Goal: Book appointment/travel/reservation

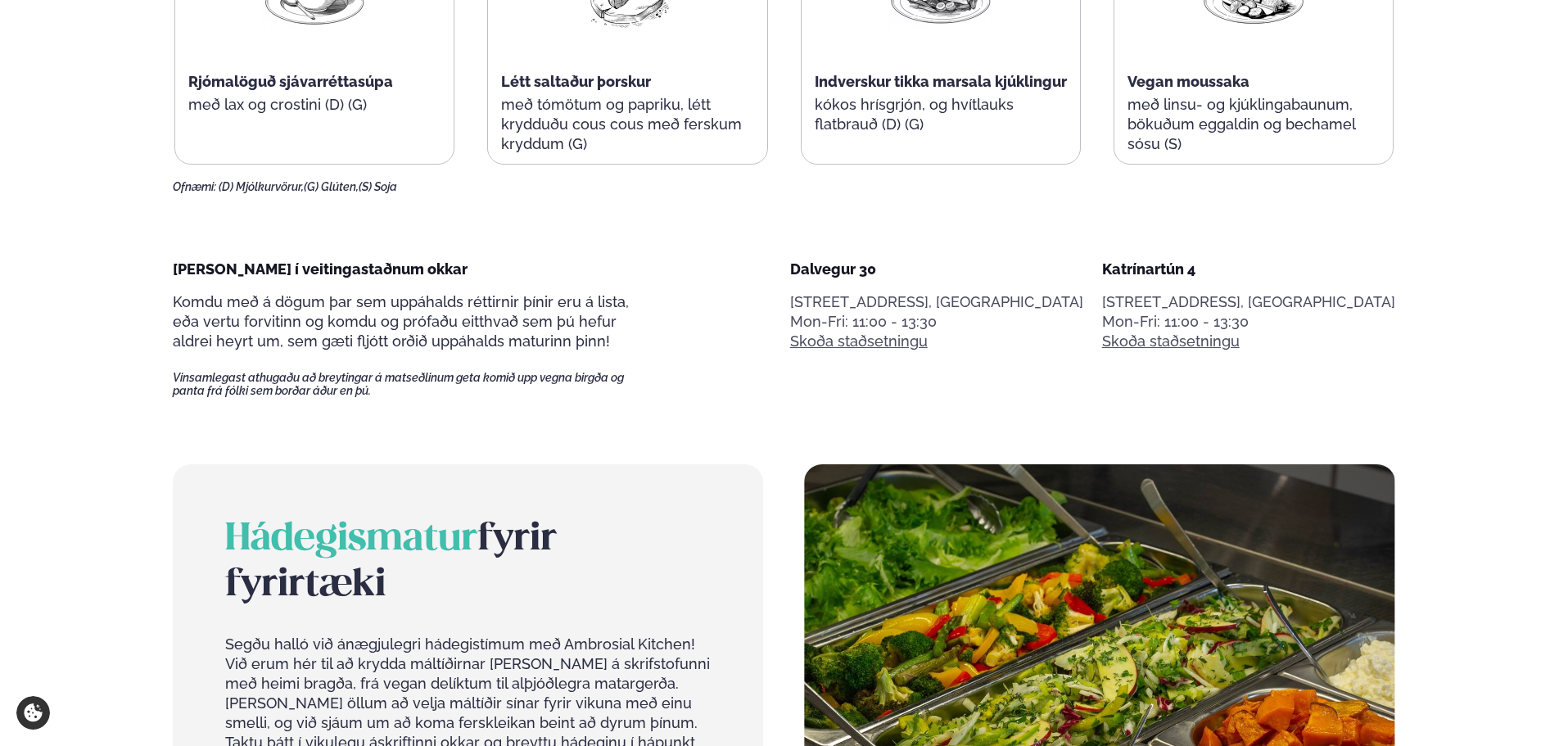
scroll to position [819, 0]
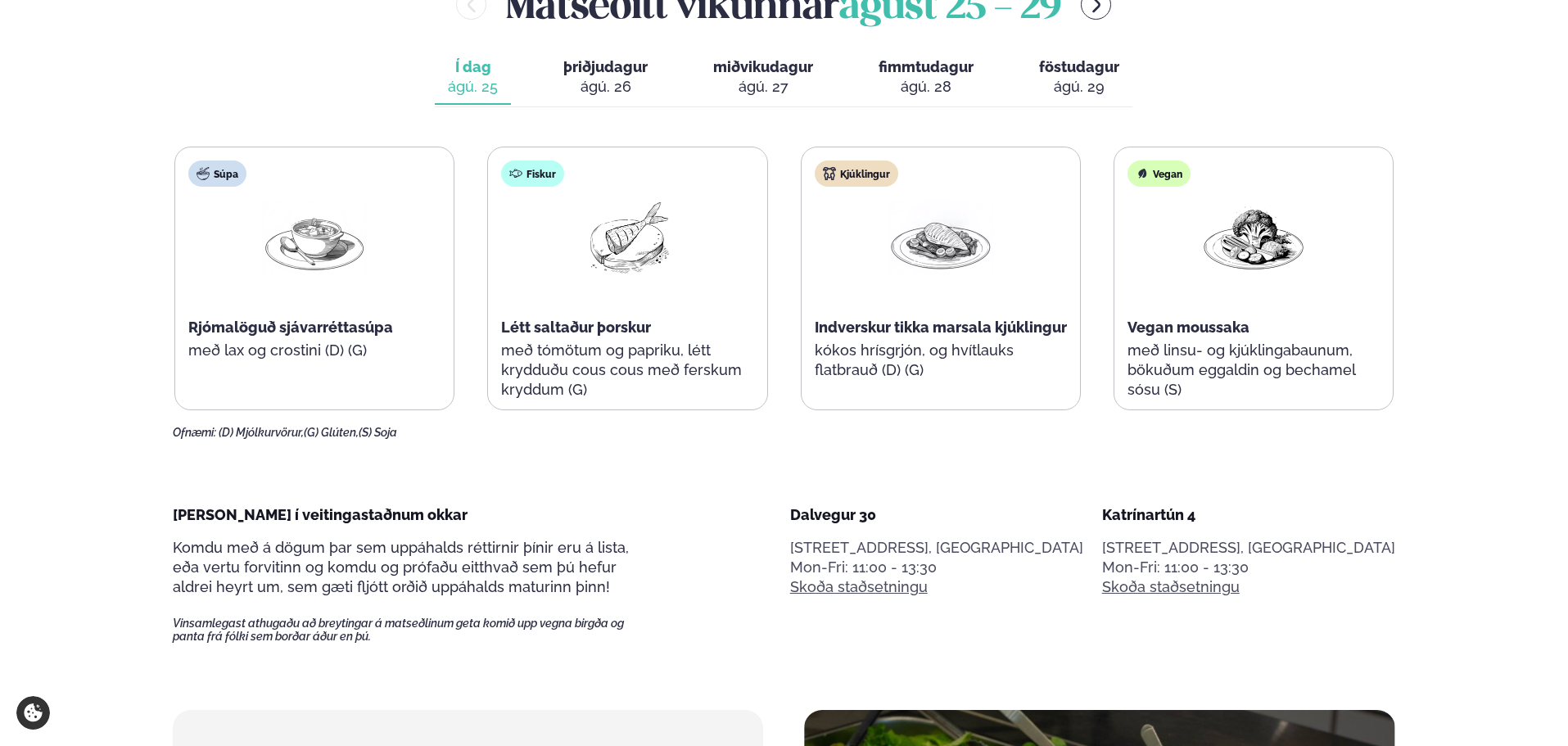
click at [618, 89] on div "ágú. 26" at bounding box center [606, 86] width 84 height 19
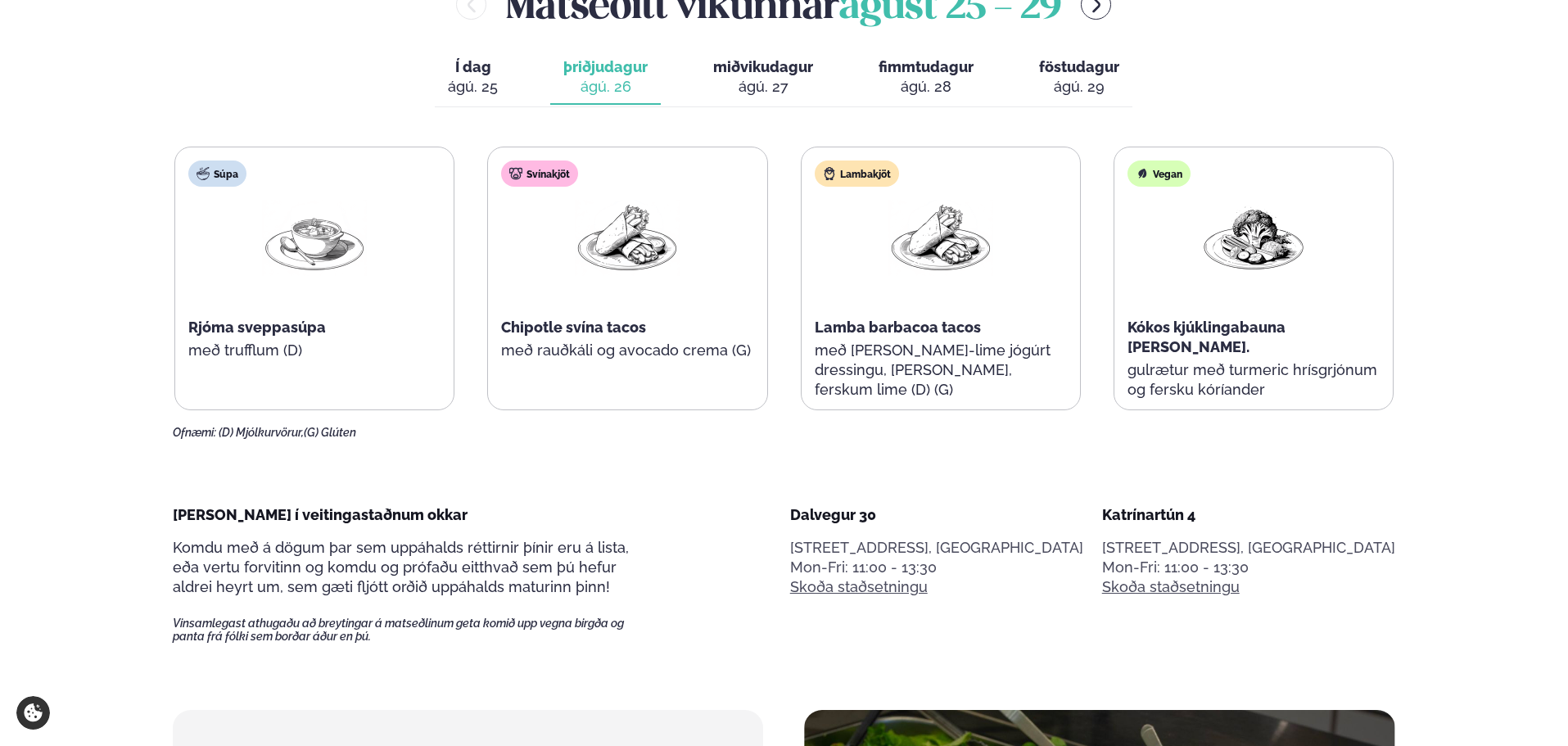
click at [762, 89] on div "ágú. 27" at bounding box center [763, 86] width 100 height 19
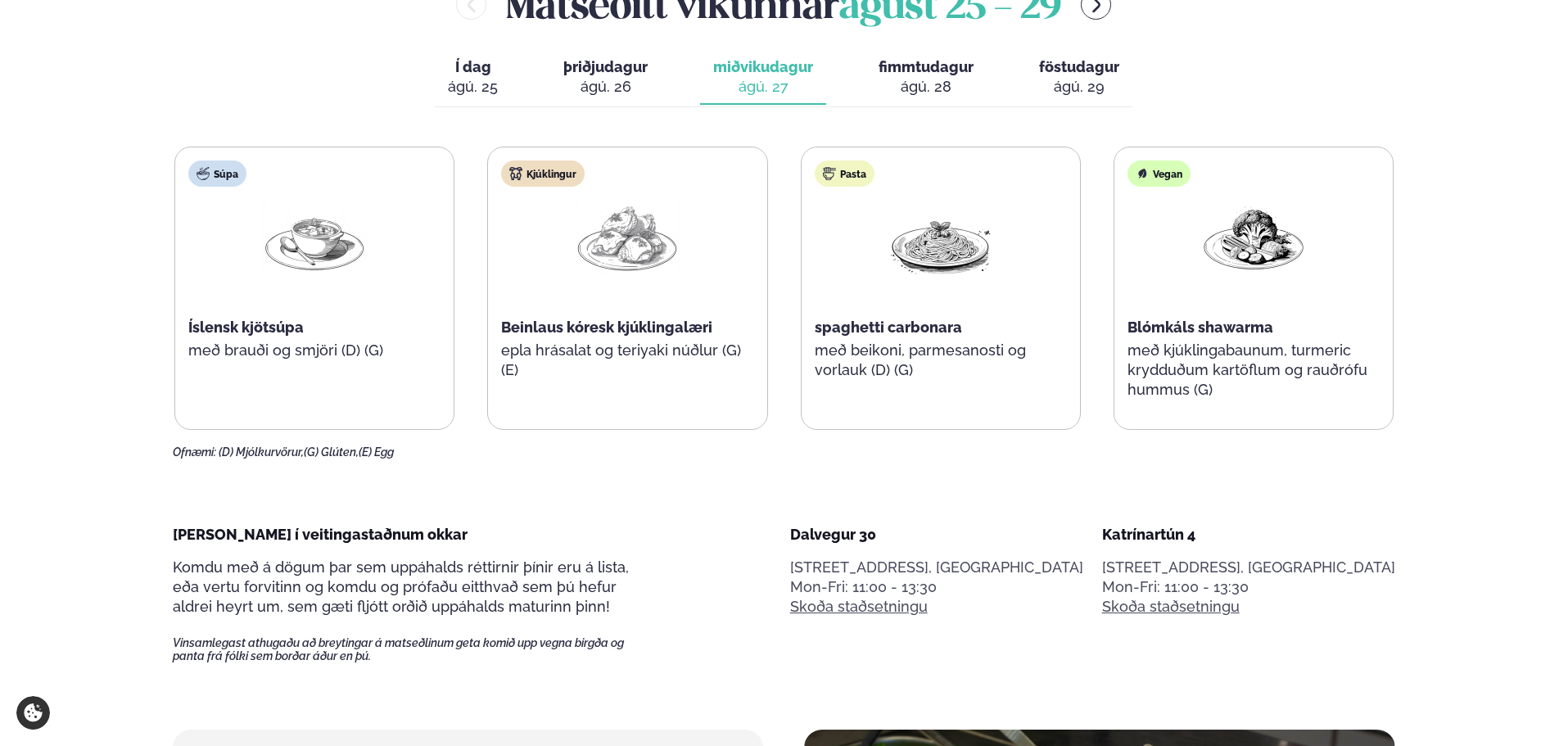
click at [626, 85] on div "ágú. 26" at bounding box center [606, 86] width 84 height 19
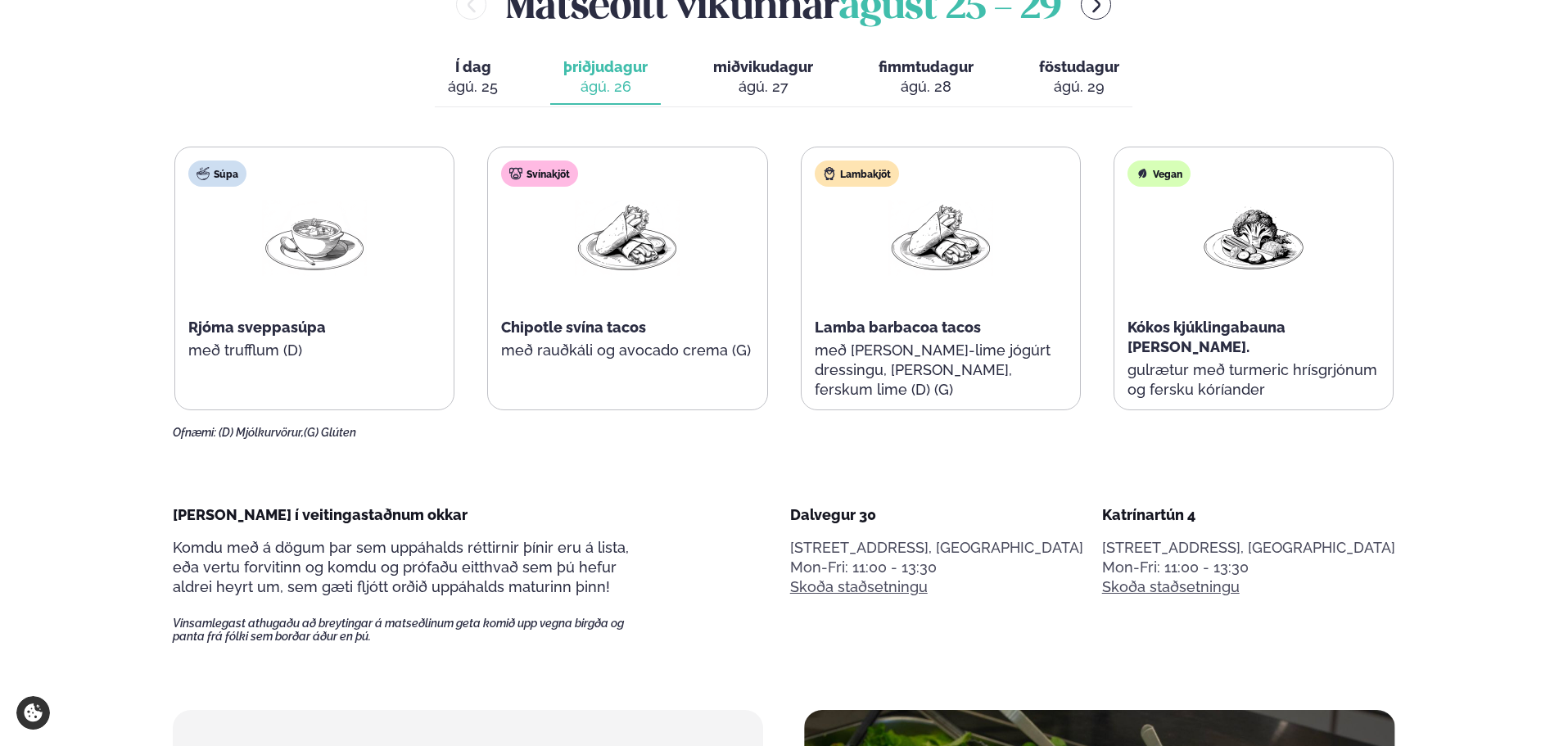
click at [793, 76] on button "miðvikudagur mið. [DATE]" at bounding box center [763, 78] width 126 height 54
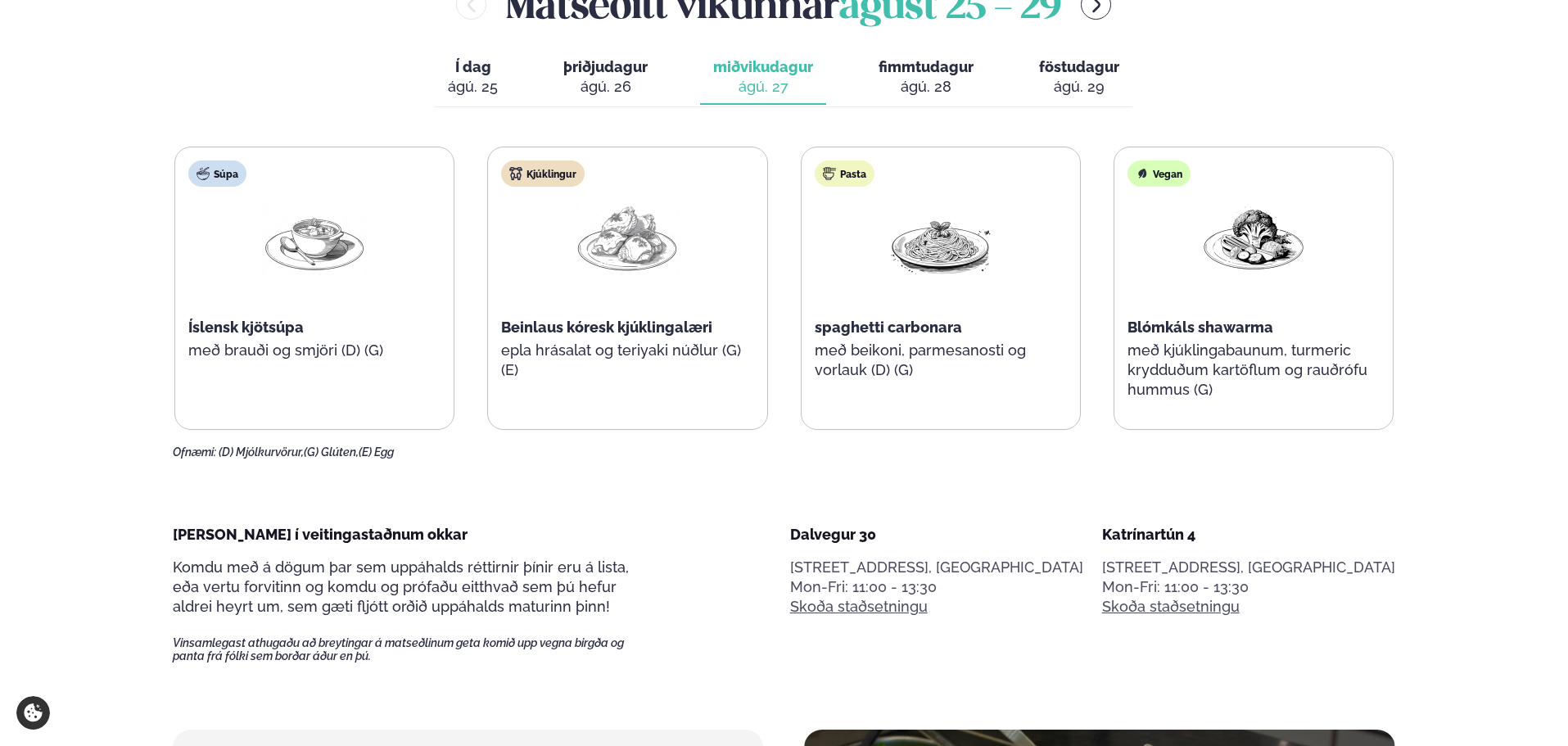
click at [639, 78] on div "ágú. 26" at bounding box center [606, 86] width 84 height 19
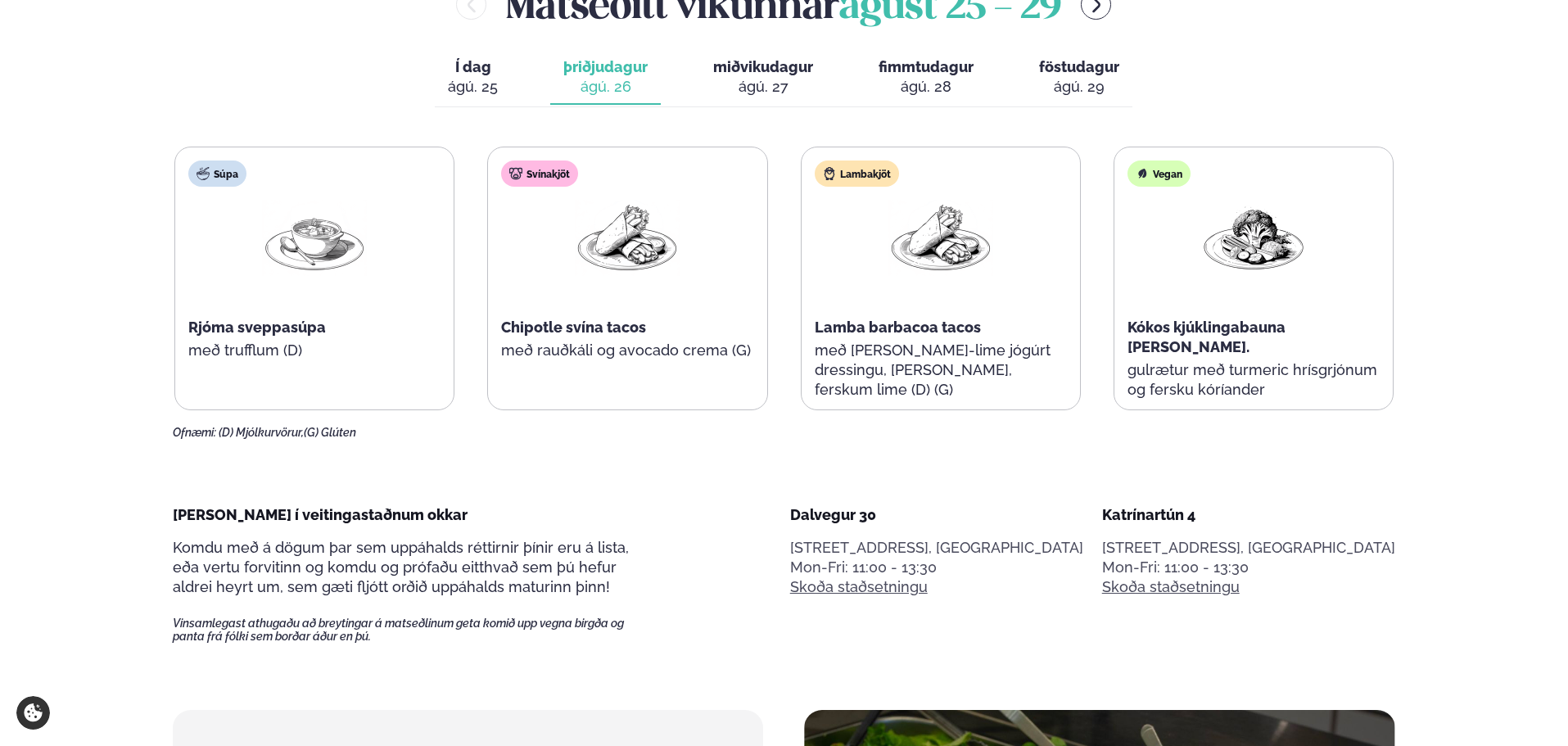
click at [780, 64] on span "miðvikudagur" at bounding box center [763, 67] width 100 height 17
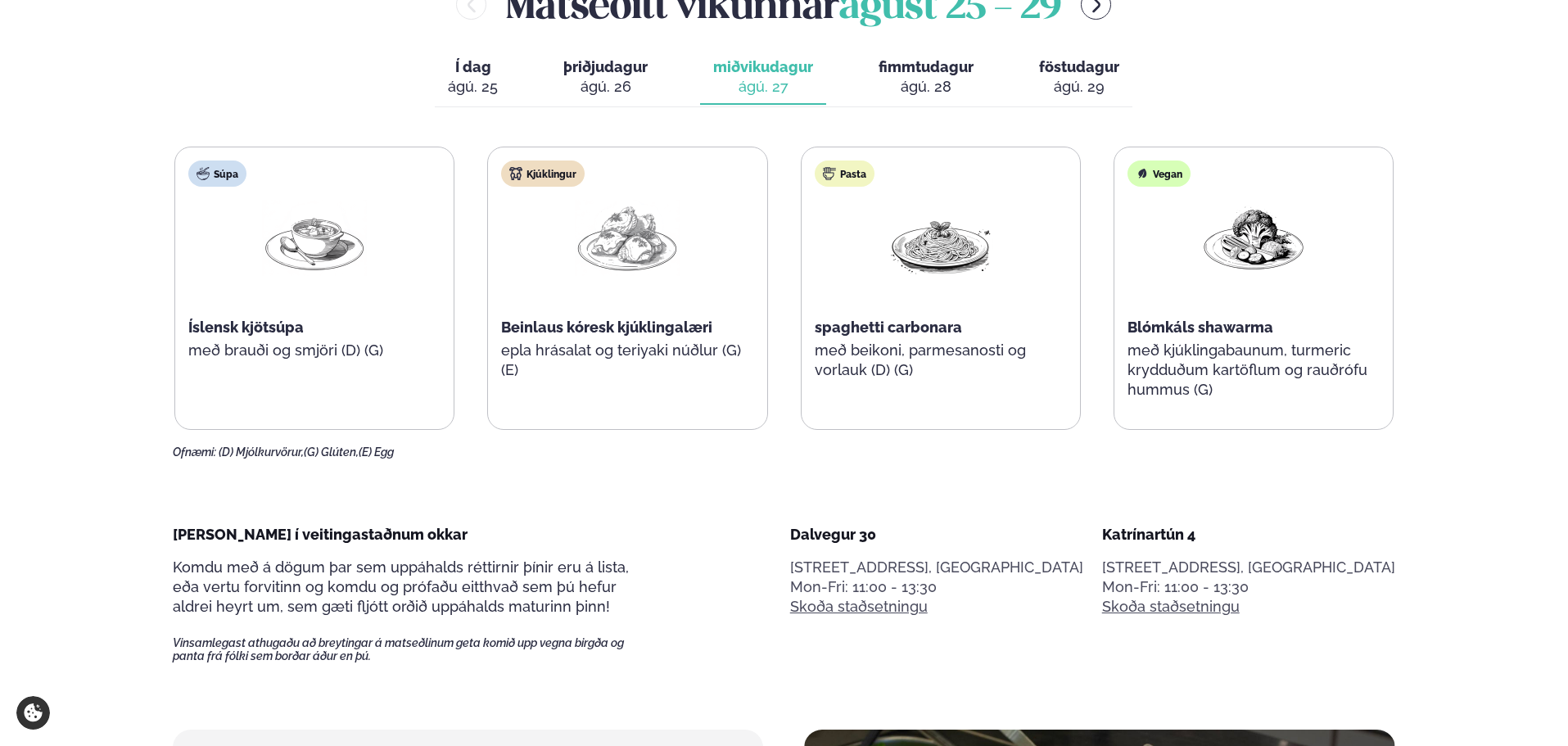
click at [940, 75] on span "fimmtudagur" at bounding box center [926, 67] width 95 height 17
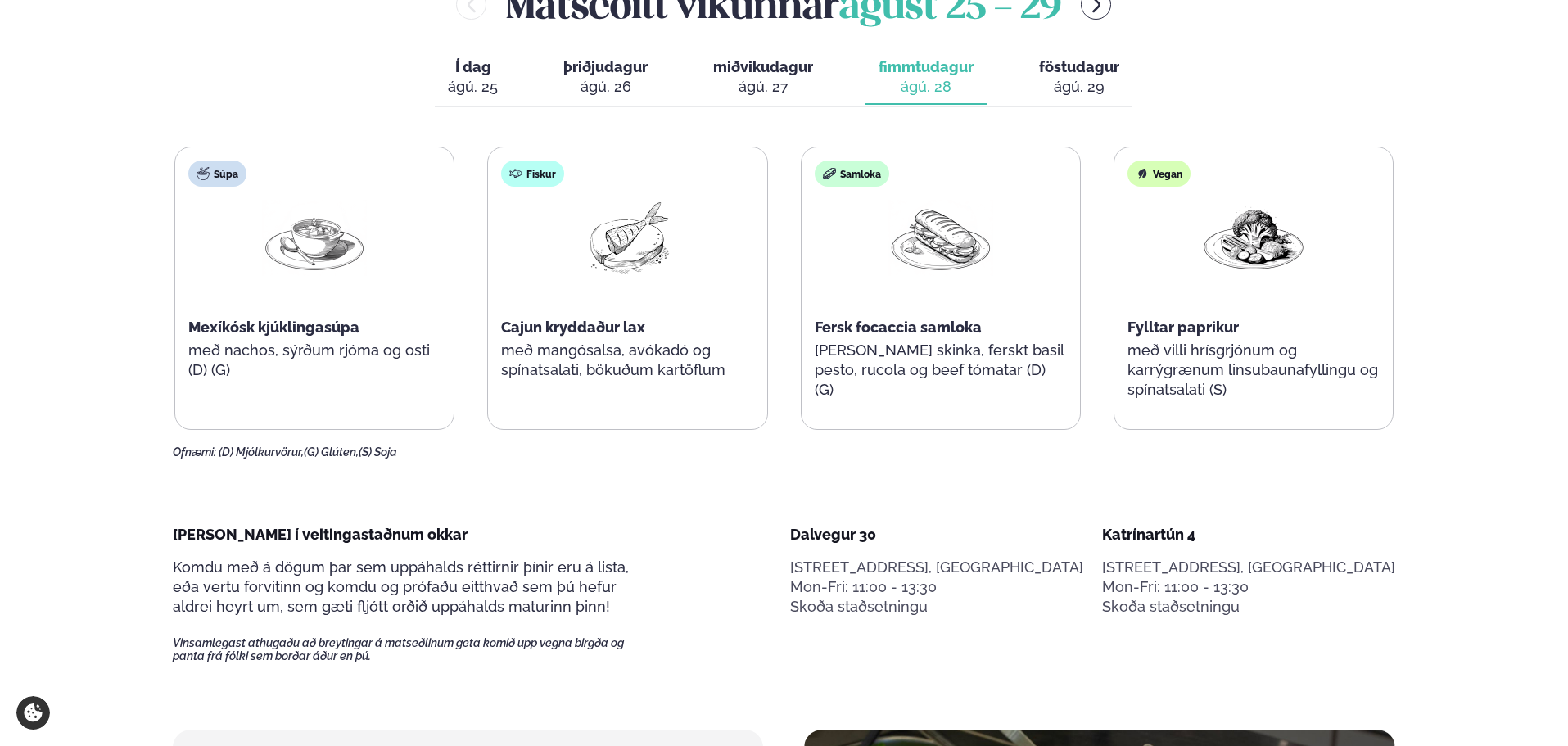
click at [1129, 83] on button "föstudagur fös. [DATE]" at bounding box center [1078, 78] width 106 height 54
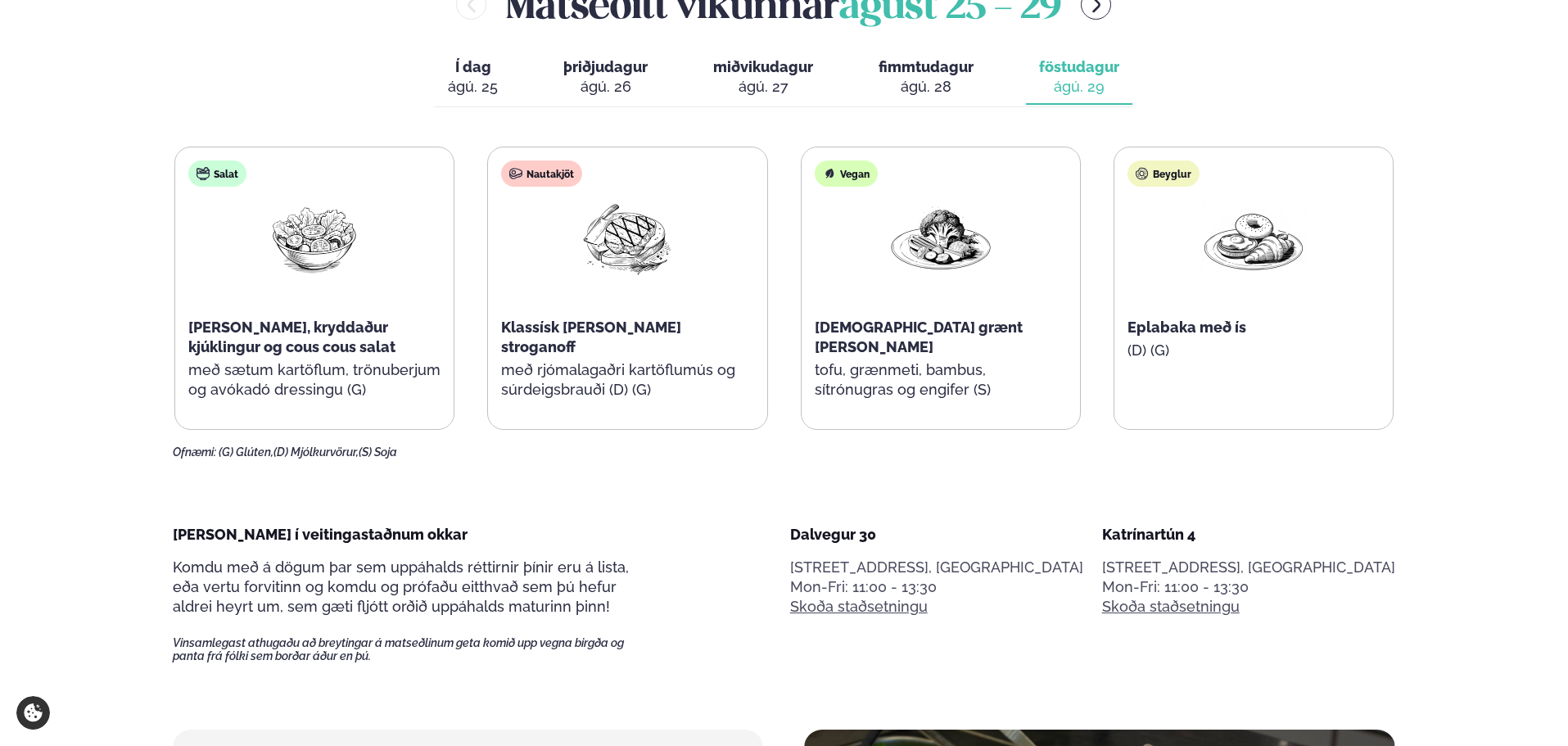
click at [922, 85] on div "ágú. 28" at bounding box center [926, 86] width 95 height 19
